Goal: Transaction & Acquisition: Purchase product/service

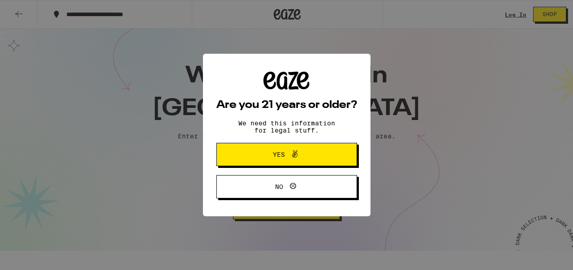
click at [307, 153] on span "Yes" at bounding box center [287, 155] width 68 height 12
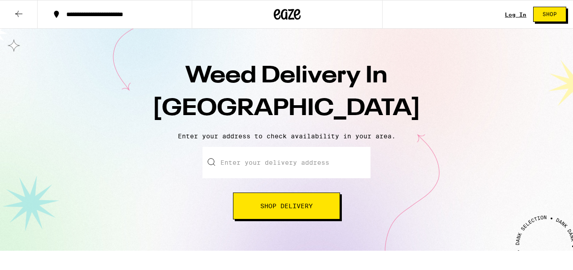
click at [238, 164] on input "Enter your delivery address" at bounding box center [287, 162] width 168 height 31
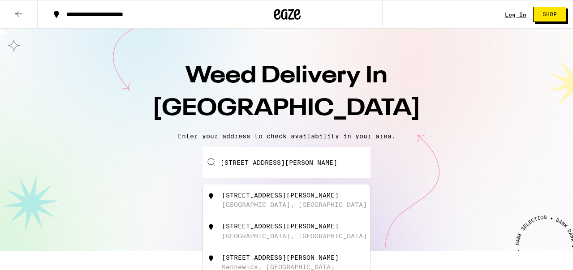
click at [249, 201] on div "466 Jean Street Oakland, CA" at bounding box center [302, 200] width 160 height 17
type input "466 Jean Street, Oakland, CA"
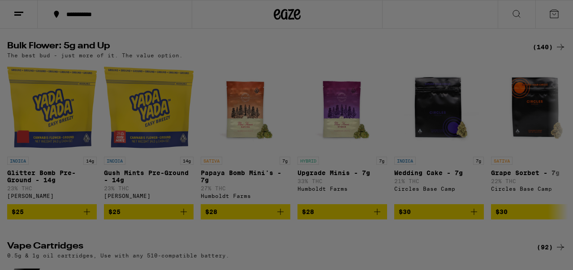
scroll to position [726, 0]
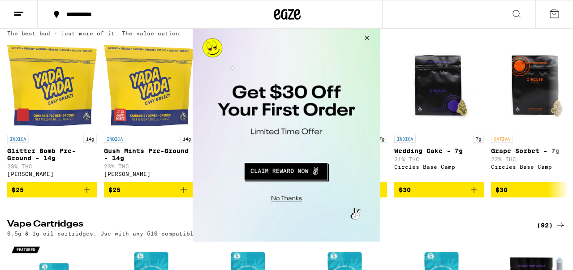
click at [367, 35] on button "Close Modal" at bounding box center [366, 39] width 24 height 22
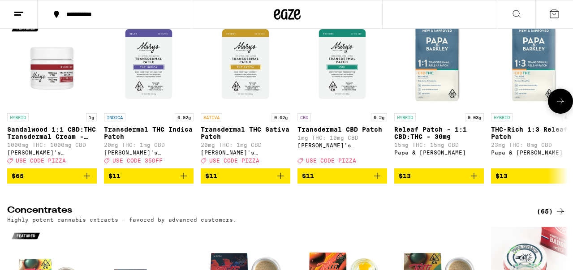
scroll to position [3153, 0]
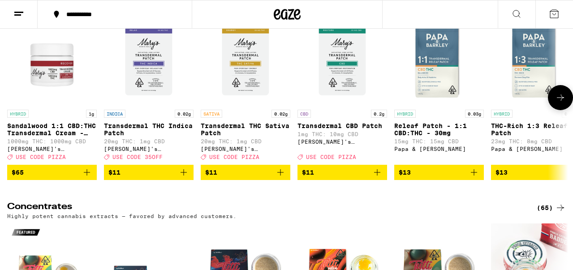
click at [342, 105] on img "Open page for Transdermal CBD Patch from Mary's Medicinals" at bounding box center [343, 61] width 90 height 90
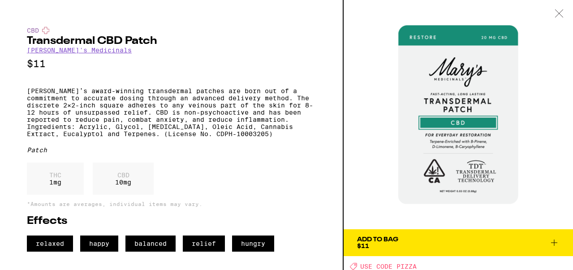
scroll to position [1, 0]
click at [372, 240] on div "Add To Bag" at bounding box center [377, 240] width 41 height 6
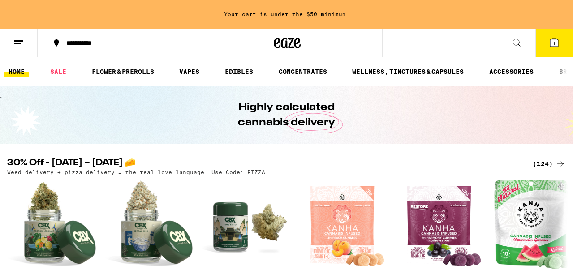
click at [515, 44] on icon at bounding box center [516, 42] width 11 height 11
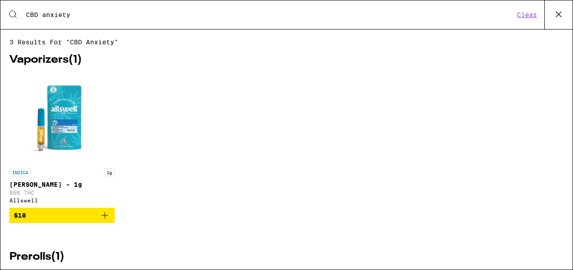
click at [94, 14] on input "CBD anxiety" at bounding box center [270, 15] width 489 height 8
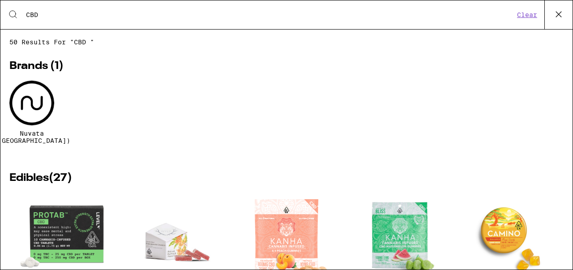
type input "CBD"
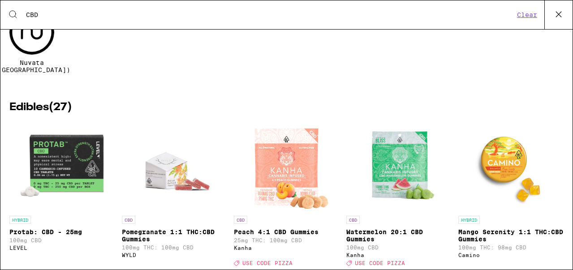
scroll to position [72, 0]
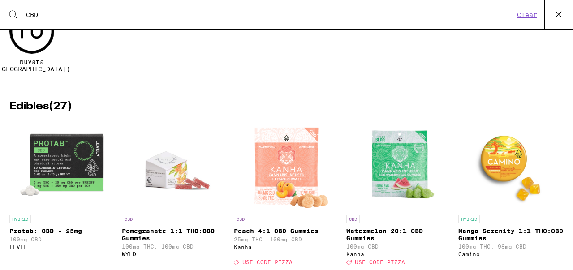
click at [74, 159] on img "Open page for Protab: CBD - 25mg from LEVEL" at bounding box center [62, 166] width 90 height 90
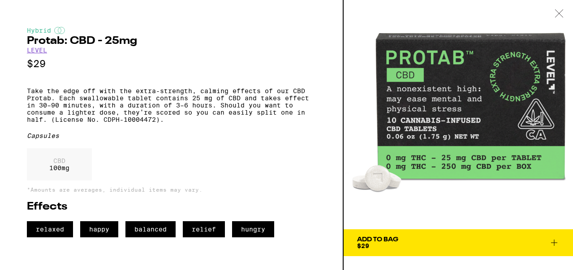
click at [413, 235] on button "Add To Bag $29" at bounding box center [458, 242] width 229 height 27
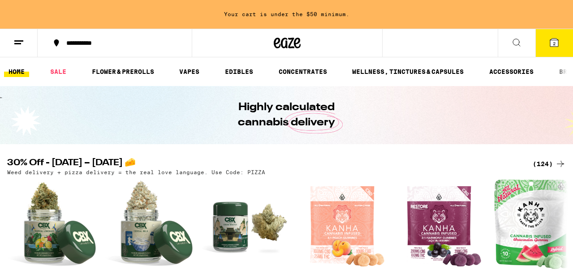
click at [551, 44] on icon at bounding box center [554, 43] width 8 height 8
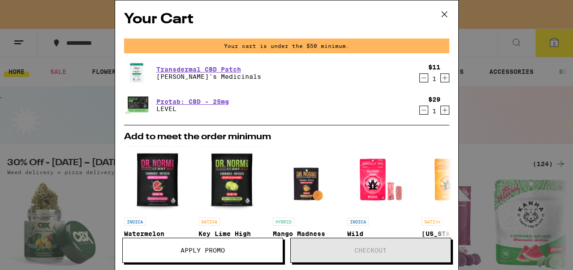
click at [189, 248] on span "Apply Promo" at bounding box center [203, 250] width 44 height 6
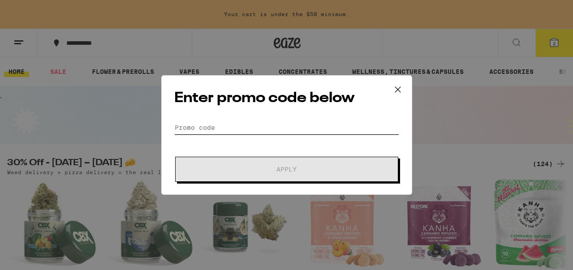
click at [189, 125] on input "Promo Code" at bounding box center [286, 127] width 225 height 13
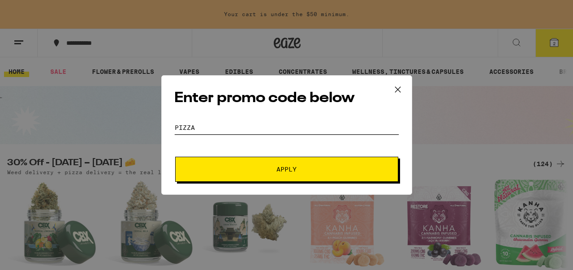
type input "PIZZA"
click at [257, 169] on span "Apply" at bounding box center [286, 169] width 161 height 6
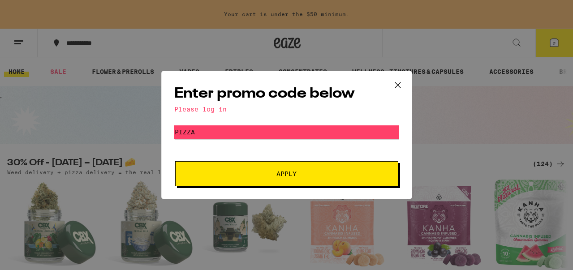
click at [204, 128] on input "PIZZA" at bounding box center [286, 131] width 225 height 13
click at [175, 161] on button "Apply" at bounding box center [286, 173] width 223 height 25
click at [255, 180] on button "Apply" at bounding box center [286, 173] width 223 height 25
click at [398, 80] on icon at bounding box center [397, 84] width 13 height 13
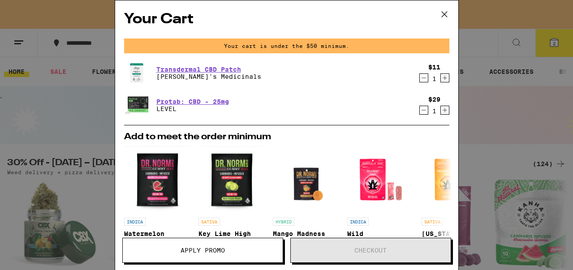
click at [447, 12] on icon at bounding box center [444, 14] width 13 height 13
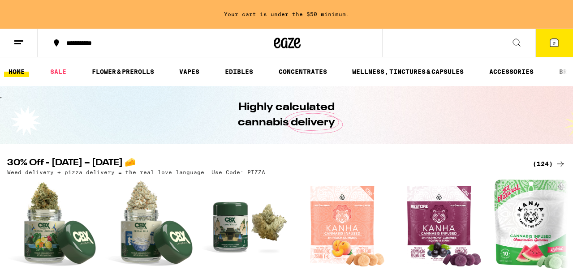
click at [557, 38] on icon at bounding box center [554, 42] width 11 height 11
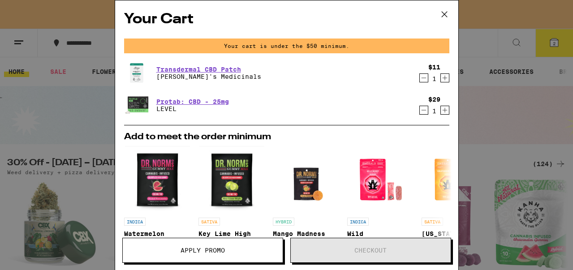
click at [445, 110] on icon "Increment" at bounding box center [445, 110] width 8 height 11
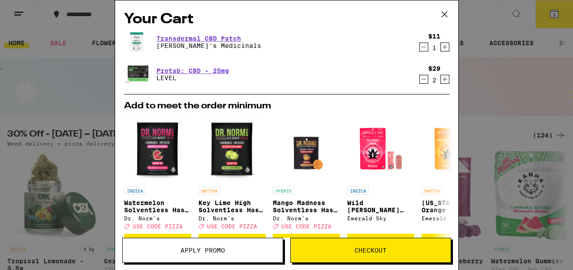
click at [190, 246] on button "Apply Promo" at bounding box center [202, 250] width 161 height 25
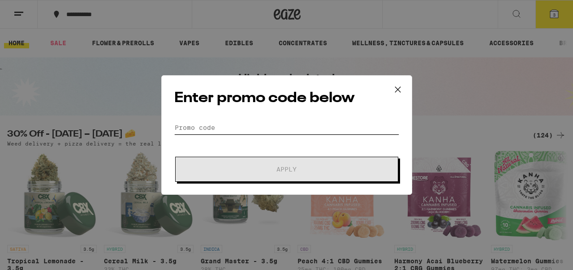
click at [180, 130] on input "Promo Code" at bounding box center [286, 127] width 225 height 13
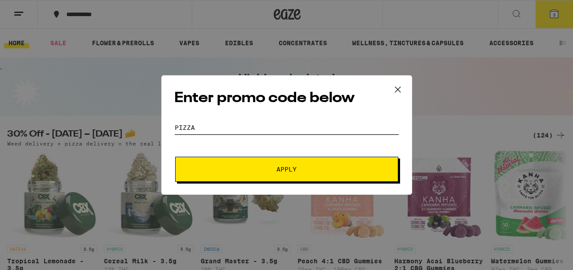
type input "PIZZA"
click at [204, 164] on button "Apply" at bounding box center [286, 169] width 223 height 25
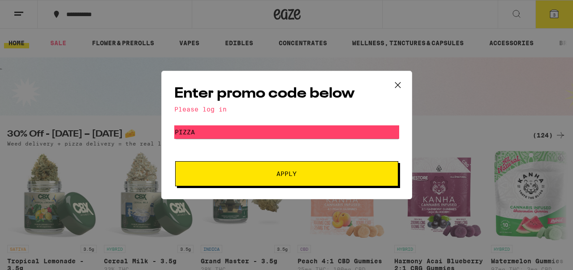
click at [204, 108] on div "Please log in" at bounding box center [286, 109] width 225 height 7
click at [398, 81] on icon at bounding box center [397, 84] width 13 height 13
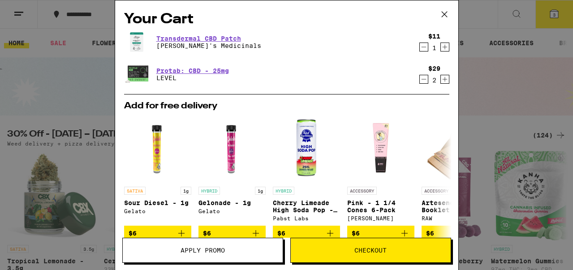
click at [442, 13] on icon at bounding box center [444, 14] width 13 height 13
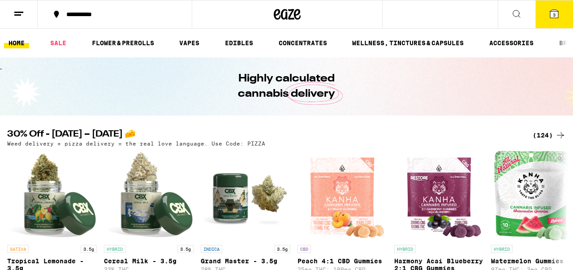
click at [17, 15] on line at bounding box center [17, 15] width 7 height 0
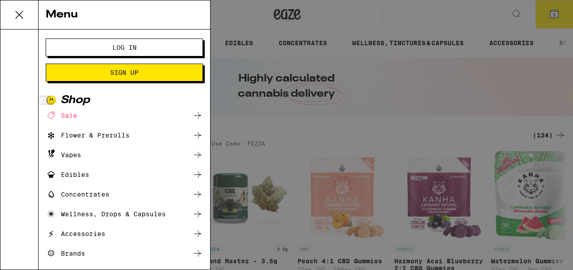
click at [118, 47] on span "Log In" at bounding box center [124, 47] width 24 height 6
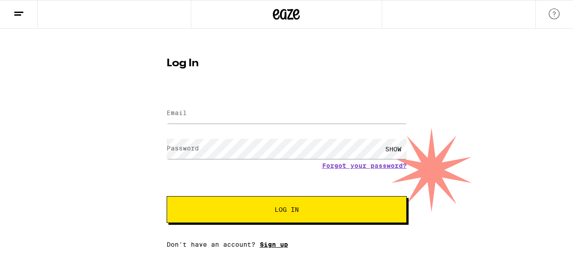
click at [272, 244] on link "Sign up" at bounding box center [274, 244] width 28 height 7
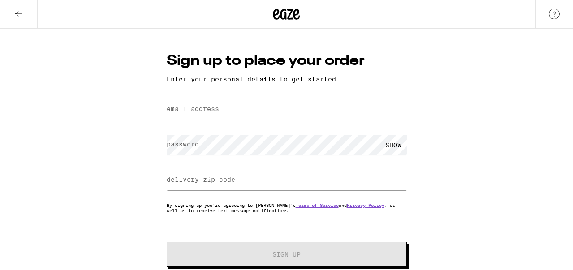
click at [189, 115] on input "email address" at bounding box center [287, 109] width 240 height 20
type input "J"
type input "mom2momdoula@gmail.com"
click at [189, 147] on label "password" at bounding box center [183, 144] width 32 height 7
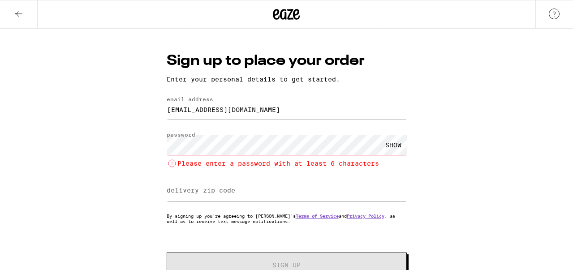
click at [400, 144] on div "SHOW" at bounding box center [393, 145] width 27 height 20
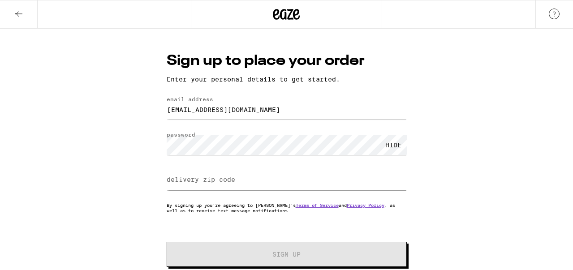
click at [198, 178] on label "delivery zip code" at bounding box center [201, 179] width 69 height 7
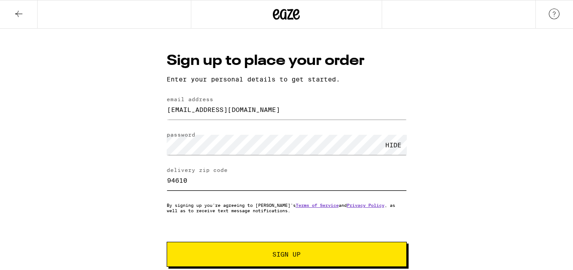
type input "94610"
click at [271, 258] on span "Sign Up" at bounding box center [287, 254] width 178 height 6
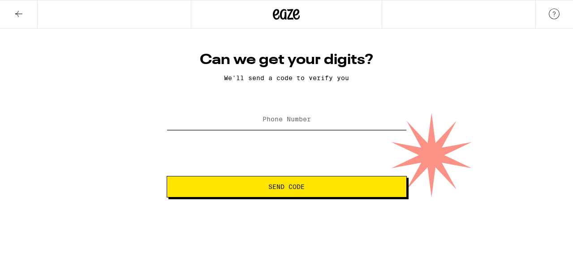
click at [226, 118] on input "Phone Number" at bounding box center [287, 120] width 240 height 20
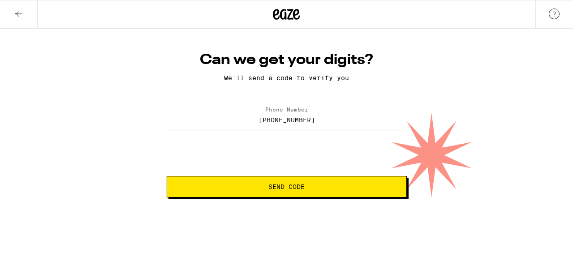
click at [274, 190] on span "Send Code" at bounding box center [286, 187] width 36 height 6
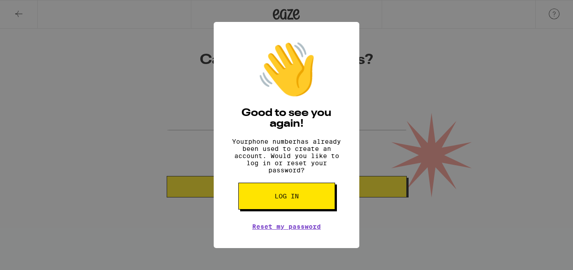
click at [147, 134] on div "👋 Good to see you again! Your phone number has already been used to create an a…" at bounding box center [286, 135] width 573 height 270
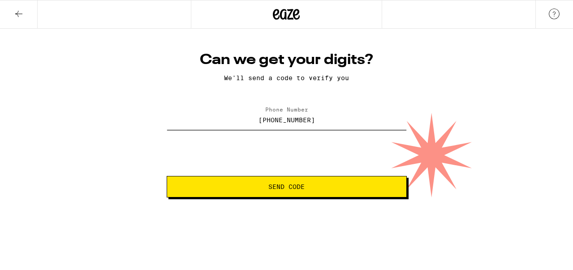
click at [316, 124] on input "(925) 381-3631" at bounding box center [287, 120] width 240 height 20
drag, startPoint x: 316, startPoint y: 124, endPoint x: 282, endPoint y: 121, distance: 34.2
click at [282, 121] on input "(925) 381-3631" at bounding box center [287, 120] width 240 height 20
type input "(925) 953-3075"
click at [288, 192] on button "Send Code" at bounding box center [287, 187] width 240 height 22
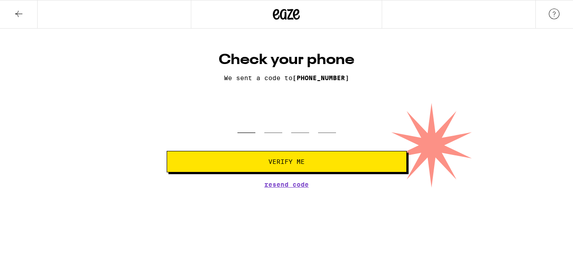
click at [241, 123] on input "tel" at bounding box center [247, 120] width 18 height 26
type input "3"
type input "9"
type input "0"
type input "9"
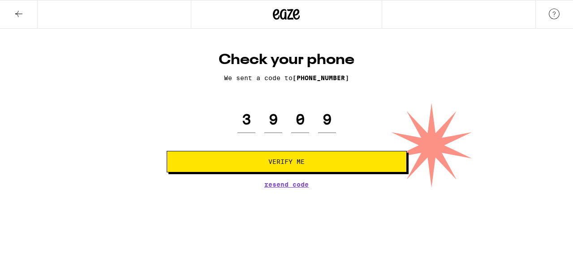
click at [290, 162] on span "Verify Me" at bounding box center [286, 162] width 36 height 6
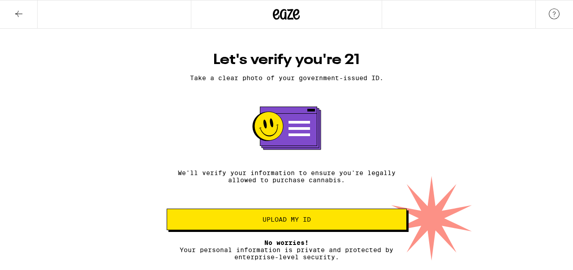
click at [278, 223] on span "Upload my ID" at bounding box center [287, 219] width 48 height 6
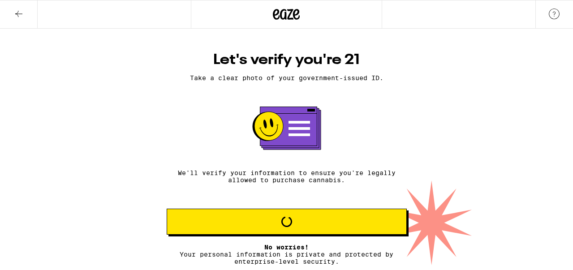
scroll to position [2, 0]
click at [288, 216] on button "Loading" at bounding box center [287, 222] width 240 height 26
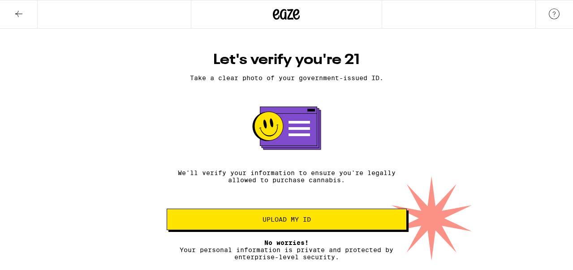
click at [387, 139] on div "Let's verify you're 21 Take a clear photo of your government-issued ID. We'll v…" at bounding box center [287, 156] width 258 height 210
click at [18, 13] on icon at bounding box center [18, 14] width 11 height 11
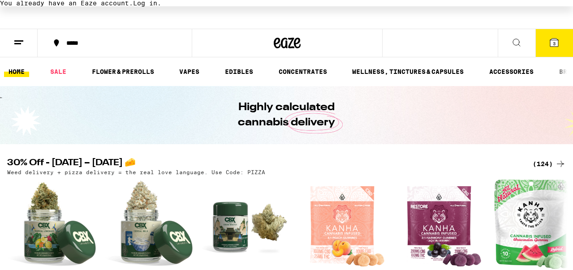
click at [556, 41] on icon at bounding box center [554, 43] width 8 height 8
click at [544, 49] on button "3" at bounding box center [555, 43] width 38 height 28
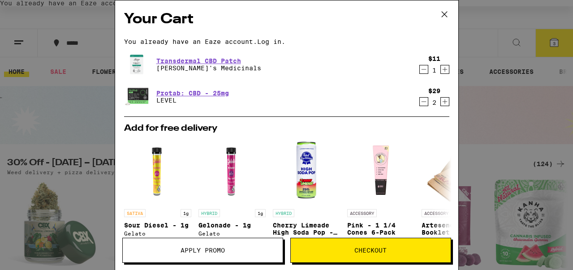
click at [216, 249] on span "Apply Promo" at bounding box center [203, 250] width 44 height 6
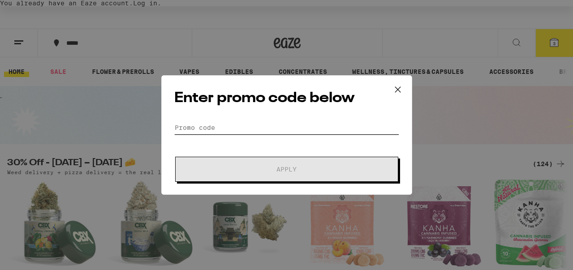
click at [188, 124] on input "Promo Code" at bounding box center [286, 127] width 225 height 13
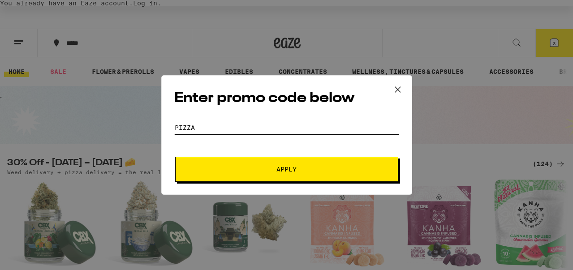
type input "PIZZA"
click at [243, 167] on span "Apply" at bounding box center [286, 169] width 161 height 6
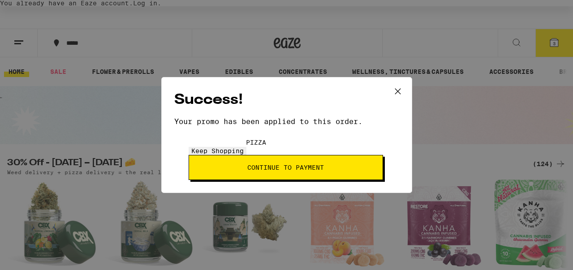
click at [324, 164] on span "Continue to payment" at bounding box center [285, 167] width 77 height 6
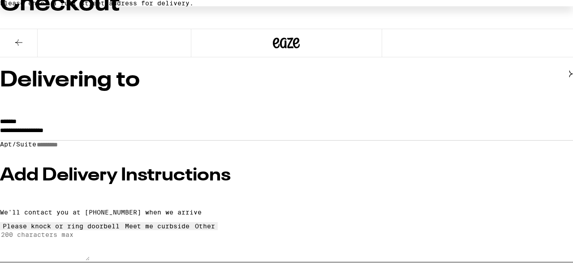
scroll to position [93, 0]
click at [146, 125] on input "**********" at bounding box center [286, 132] width 573 height 15
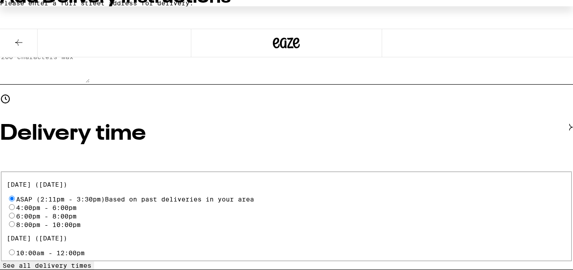
scroll to position [0, 0]
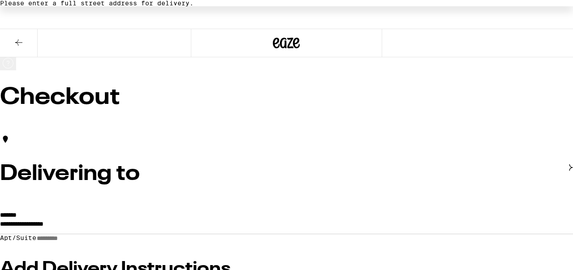
click at [22, 39] on icon at bounding box center [18, 42] width 11 height 11
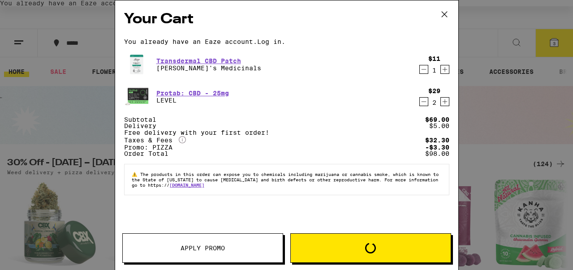
click at [423, 107] on icon "Decrement" at bounding box center [424, 101] width 8 height 11
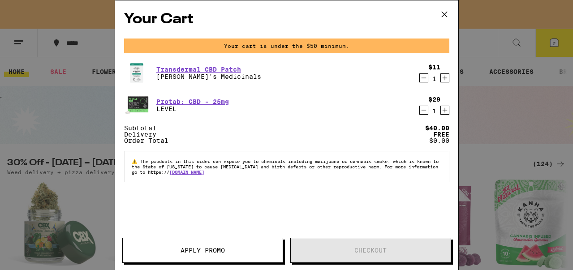
click at [444, 81] on icon "Increment" at bounding box center [445, 78] width 8 height 11
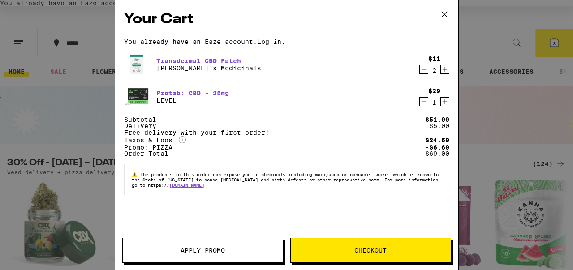
click at [358, 249] on span "Checkout" at bounding box center [370, 250] width 32 height 6
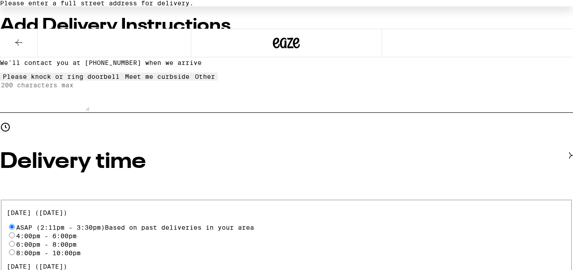
scroll to position [228, 0]
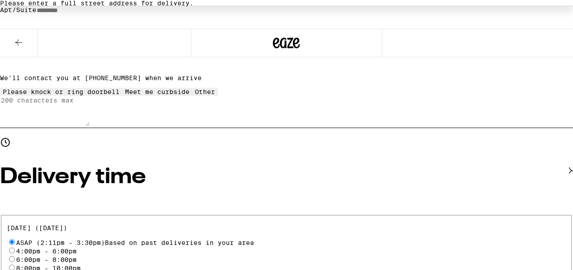
click at [15, 265] on input "8:00pm - 10:00pm" at bounding box center [12, 268] width 6 height 6
radio input "true"
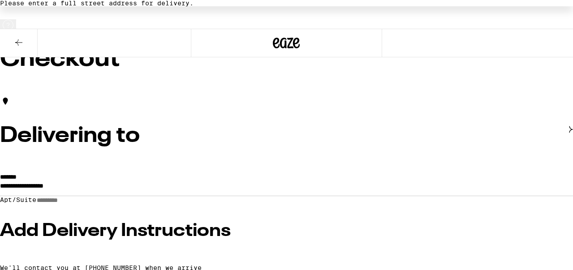
scroll to position [39, 0]
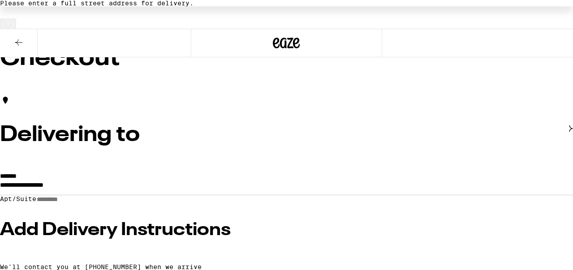
click at [147, 180] on input "**********" at bounding box center [286, 187] width 573 height 15
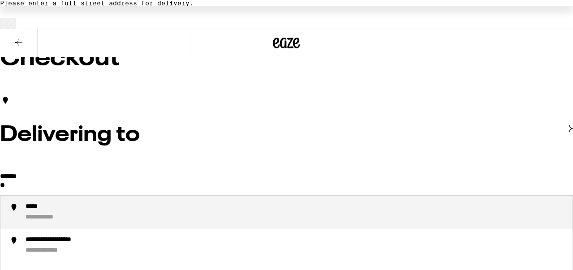
type input "*"
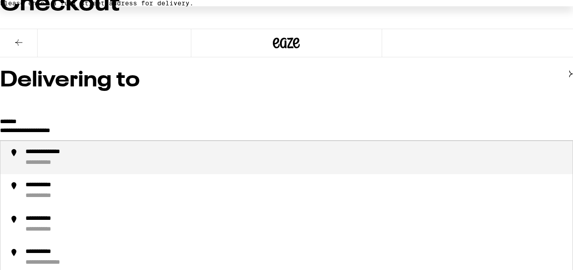
scroll to position [95, 0]
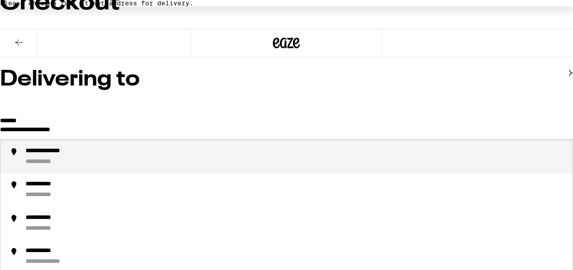
click at [86, 147] on div "**********" at bounding box center [56, 151] width 61 height 9
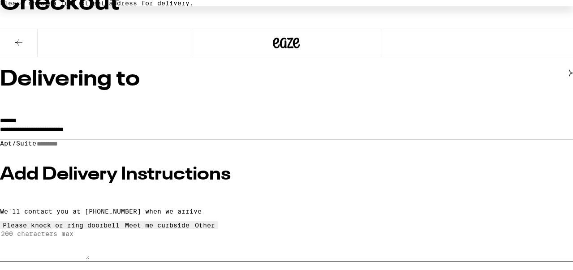
type input "**********"
click at [71, 140] on input "Apt/Suite" at bounding box center [68, 144] width 64 height 8
type input "*"
click at [119, 172] on h3 "Add Delivery Instructions" at bounding box center [286, 175] width 573 height 18
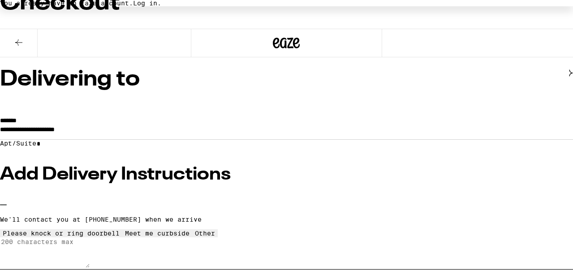
scroll to position [136, 0]
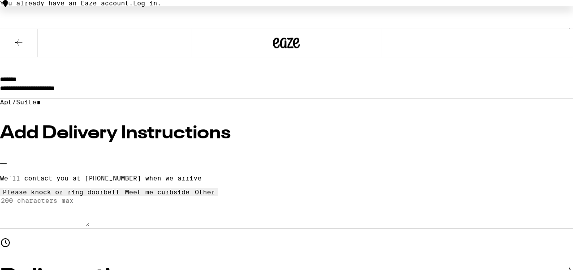
click at [205, 189] on icon at bounding box center [205, 189] width 0 height 0
click at [74, 221] on textarea "Enter any other delivery instructions you want driver to know" at bounding box center [45, 211] width 90 height 30
type textarea "C"
type textarea "RING BELL A AND COME INTO SHARED PORCH AREA. THANKS!"
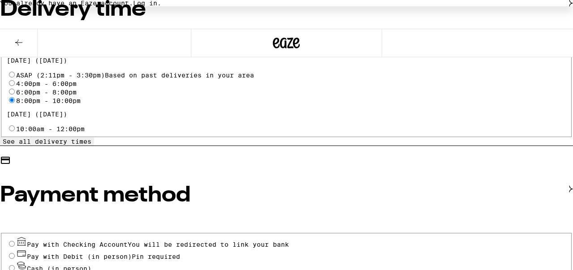
scroll to position [430, 0]
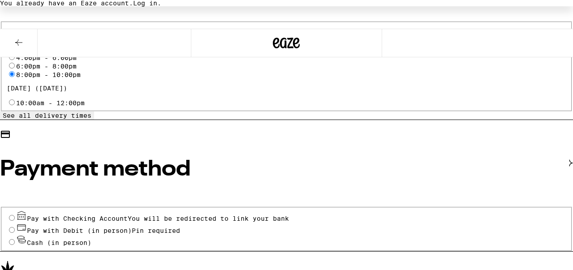
click at [15, 227] on input "Pay with Debit (in person) Pin required" at bounding box center [12, 230] width 6 height 6
radio input "true"
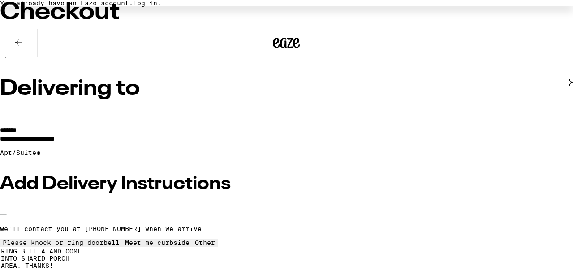
scroll to position [86, 0]
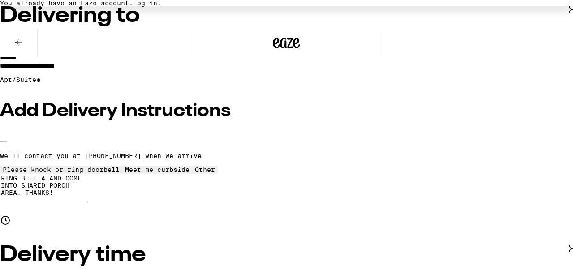
scroll to position [162, 0]
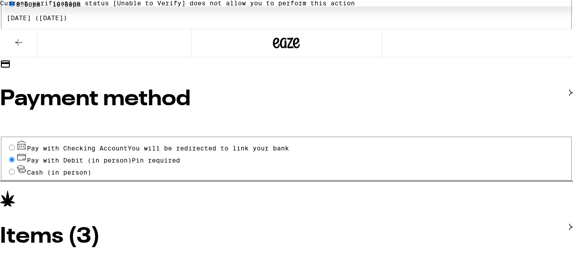
scroll to position [0, 0]
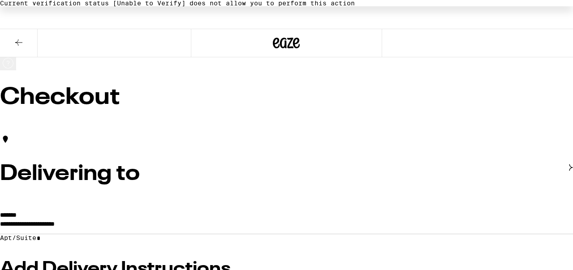
click at [13, 39] on icon at bounding box center [18, 42] width 11 height 11
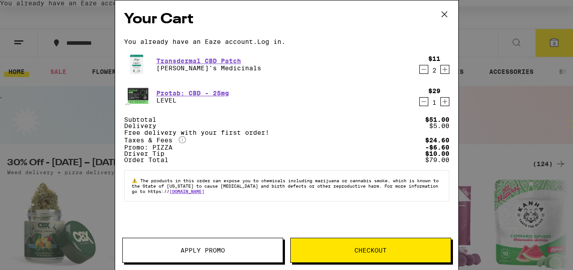
click at [443, 12] on icon at bounding box center [444, 14] width 13 height 13
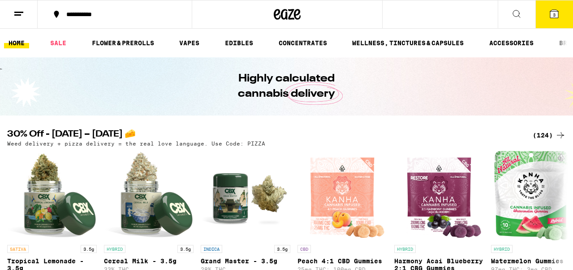
click at [552, 17] on icon at bounding box center [554, 14] width 8 height 8
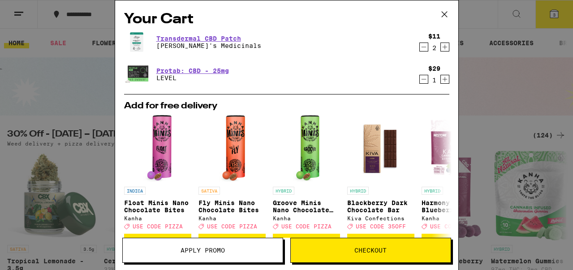
click at [420, 45] on icon "Decrement" at bounding box center [424, 47] width 8 height 11
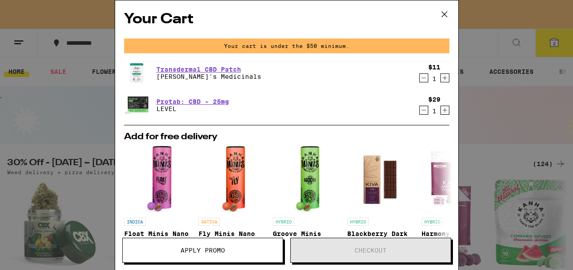
click at [422, 79] on icon "Decrement" at bounding box center [424, 78] width 8 height 11
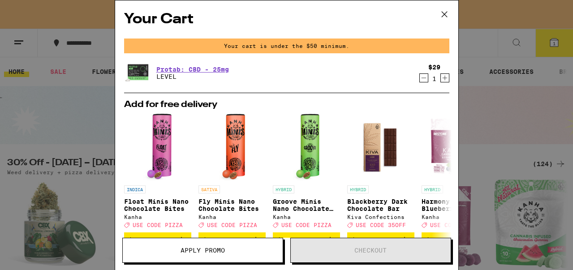
click at [425, 79] on icon "Decrement" at bounding box center [424, 78] width 8 height 11
